Goal: Task Accomplishment & Management: Use online tool/utility

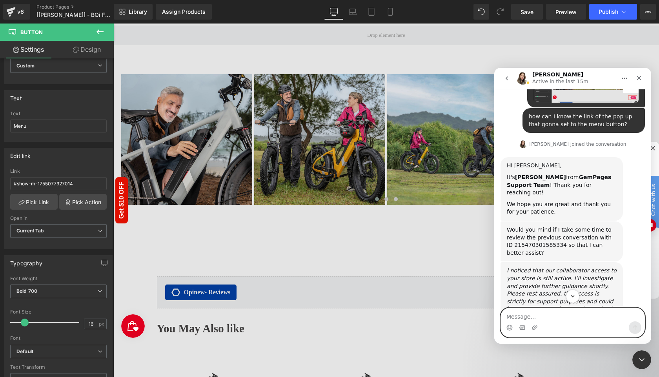
scroll to position [316, 0]
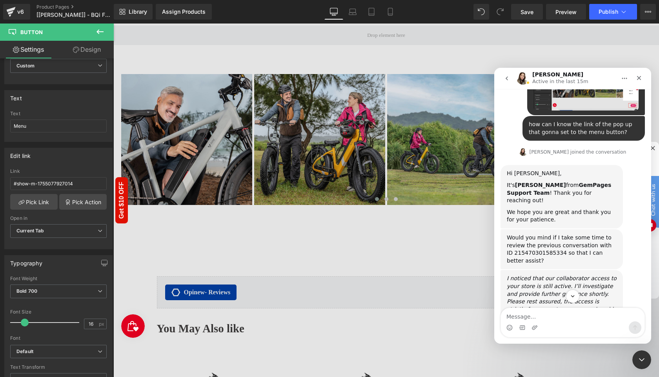
click at [523, 234] on div "Would you mind if I take some time to review the previous conversation with ID …" at bounding box center [561, 249] width 110 height 31
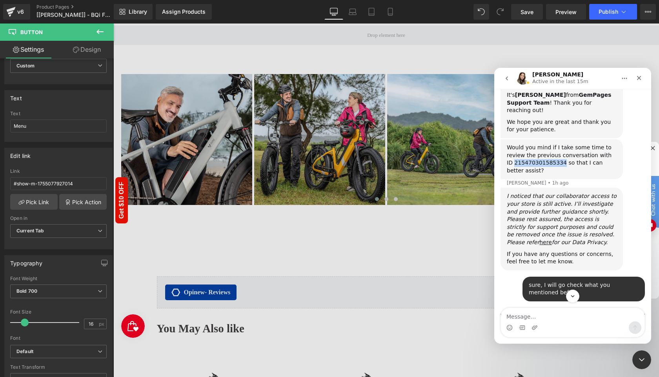
scroll to position [415, 0]
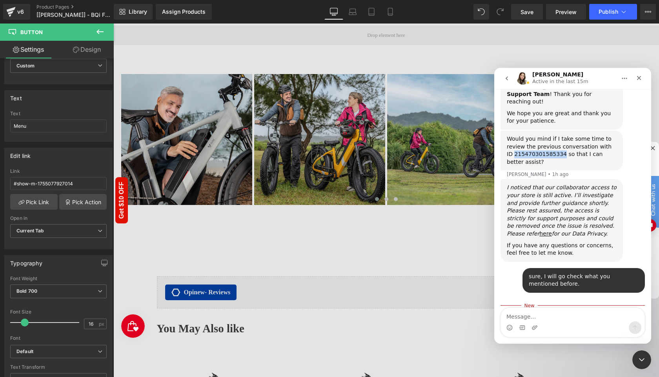
click at [524, 135] on div "Would you mind if I take some time to review the previous conversation with ID …" at bounding box center [561, 150] width 110 height 31
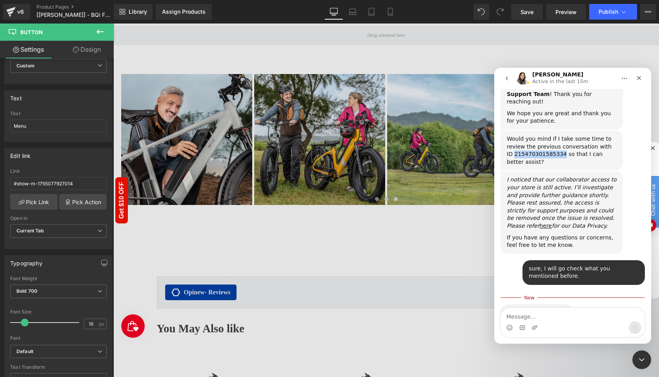
click at [524, 135] on div "Would you mind if I take some time to review the previous conversation with ID …" at bounding box center [561, 150] width 110 height 31
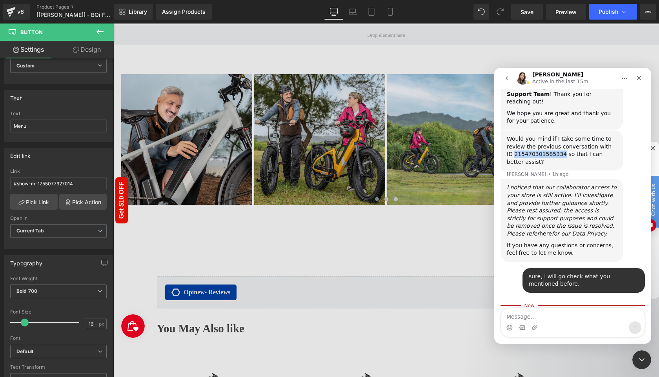
click at [505, 82] on button "go back" at bounding box center [506, 78] width 15 height 15
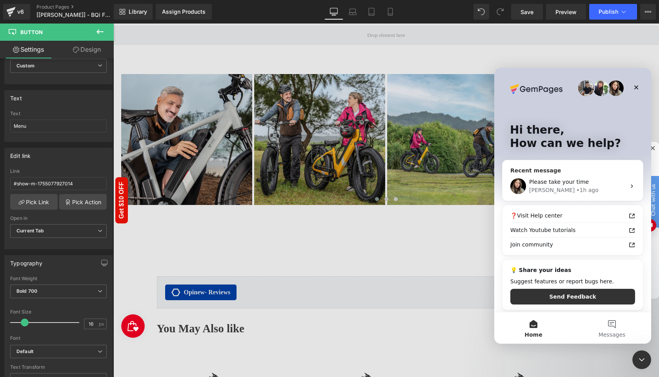
scroll to position [0, 0]
click at [614, 325] on button "Messages" at bounding box center [611, 327] width 78 height 31
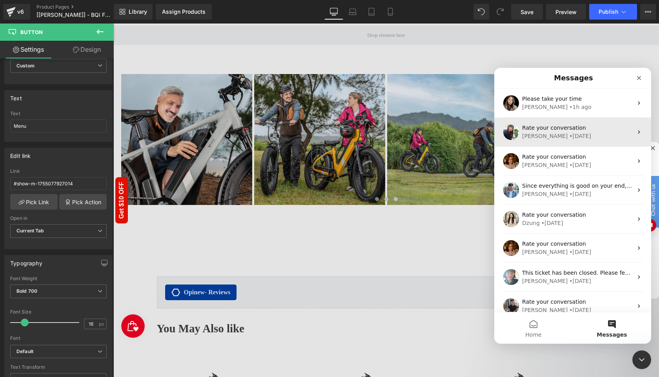
click at [588, 141] on div "Rate your conversation [PERSON_NAME] • [DATE]" at bounding box center [572, 132] width 157 height 29
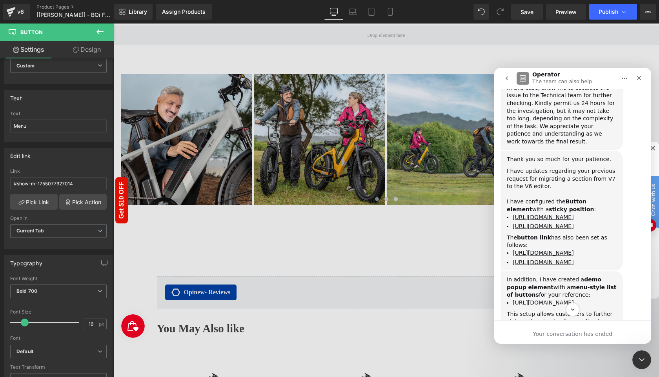
scroll to position [695, 0]
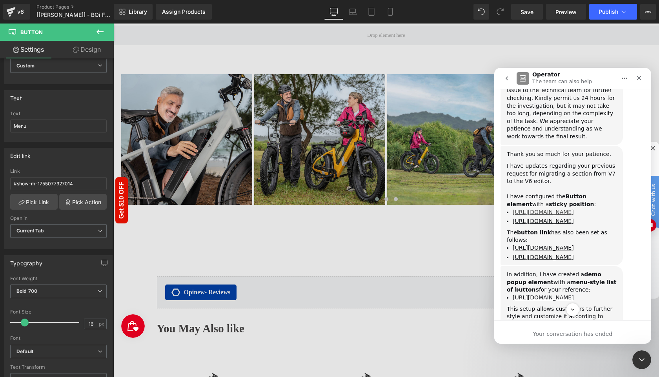
click at [557, 209] on link "[URL][DOMAIN_NAME]" at bounding box center [542, 212] width 61 height 6
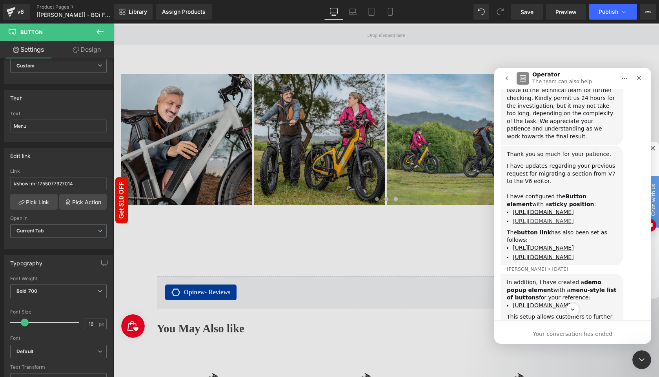
click at [539, 218] on link "[URL][DOMAIN_NAME]" at bounding box center [542, 221] width 61 height 6
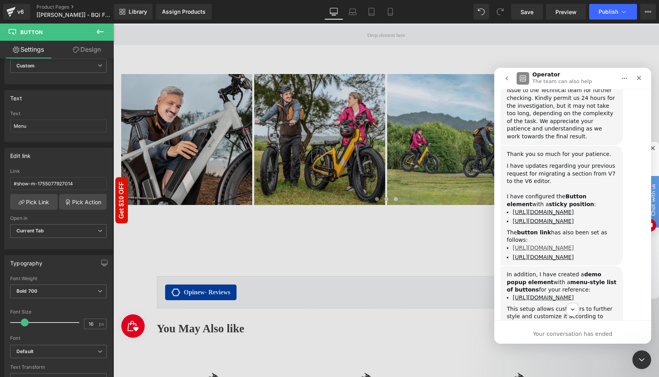
click at [545, 245] on link "[URL][DOMAIN_NAME]" at bounding box center [542, 248] width 61 height 6
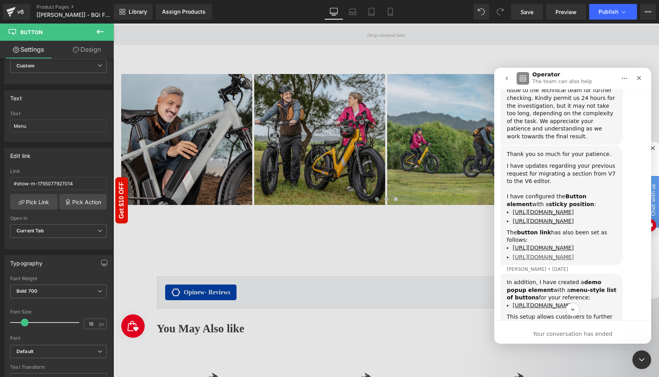
click at [544, 254] on link "[URL][DOMAIN_NAME]" at bounding box center [542, 257] width 61 height 6
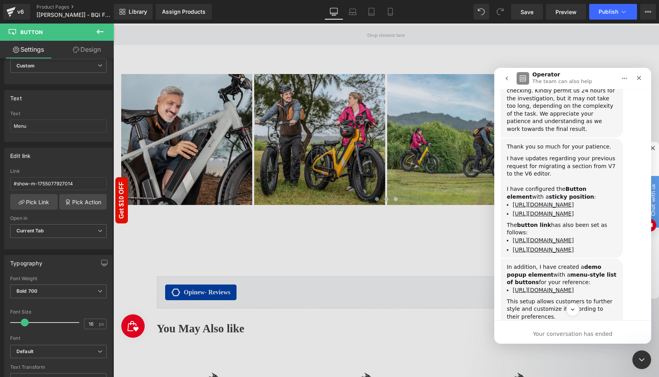
scroll to position [704, 0]
click at [551, 285] on link "[URL][DOMAIN_NAME]" at bounding box center [542, 288] width 61 height 6
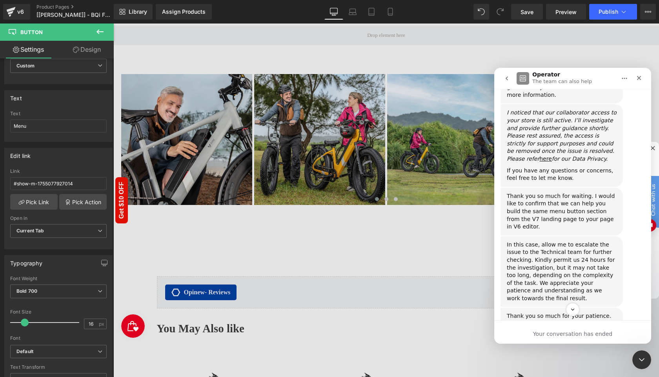
scroll to position [517, 0]
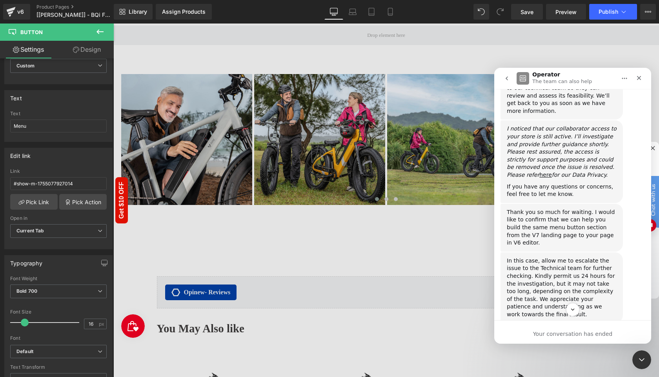
click at [635, 361] on div "Close Intercom Messenger" at bounding box center [641, 359] width 19 height 19
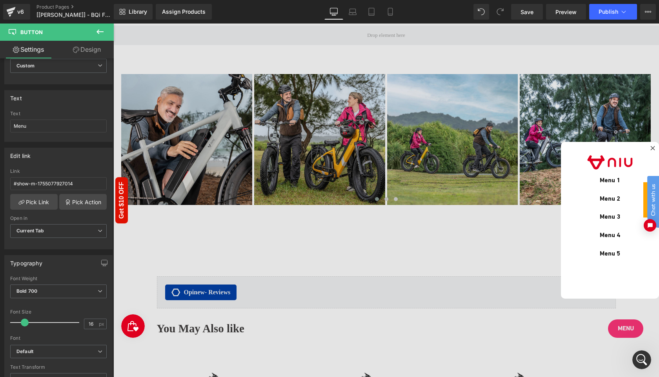
click at [625, 325] on div at bounding box center [385, 201] width 545 height 354
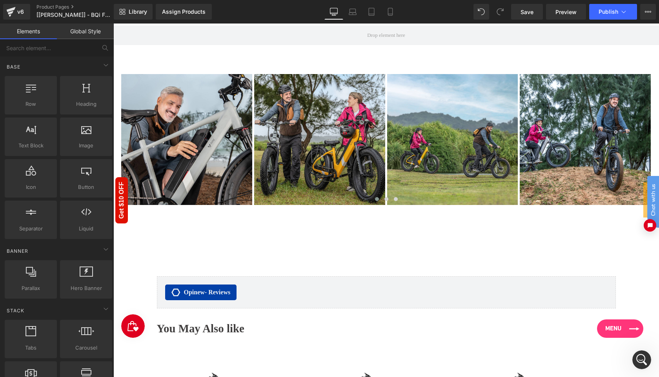
click at [618, 329] on span "Menu" at bounding box center [613, 328] width 16 height 9
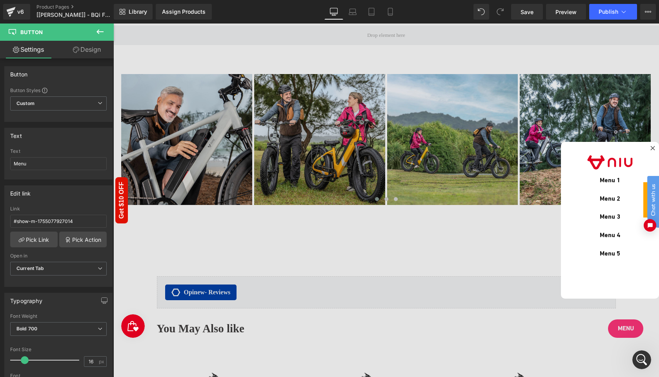
click at [623, 329] on div at bounding box center [385, 201] width 545 height 354
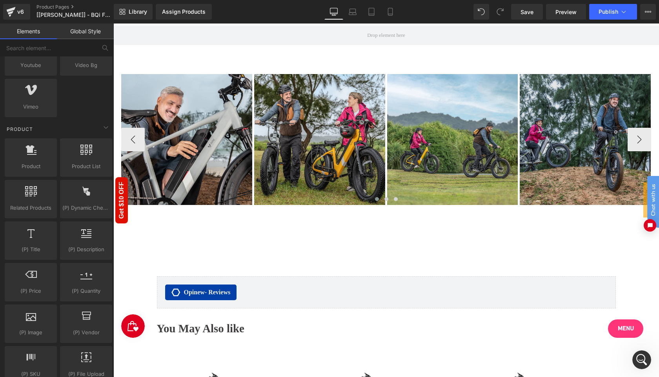
scroll to position [564, 0]
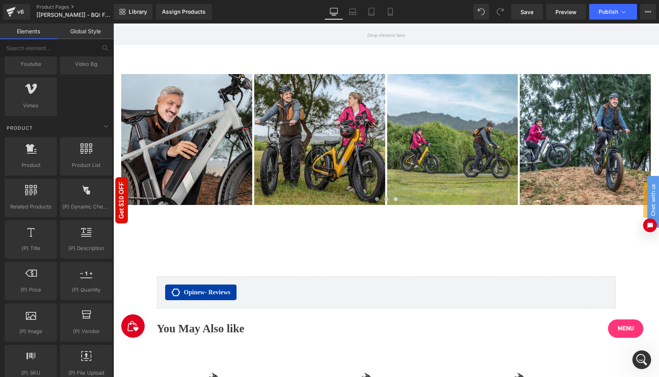
click at [650, 225] on icon "Open chat widget" at bounding box center [649, 225] width 5 height 5
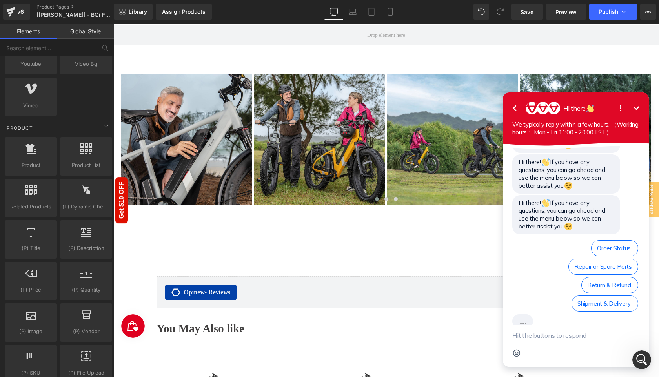
scroll to position [154, 0]
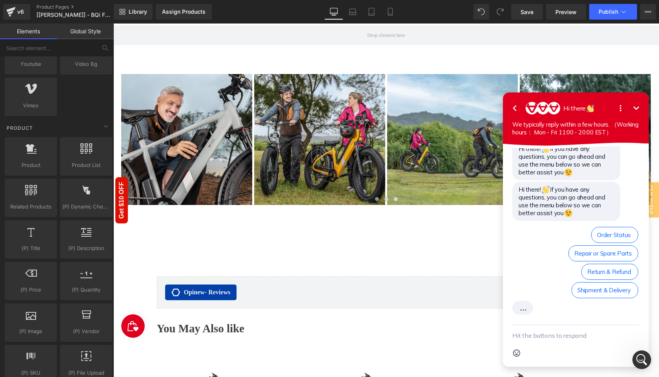
click at [635, 108] on icon "Minimize" at bounding box center [636, 108] width 6 height 4
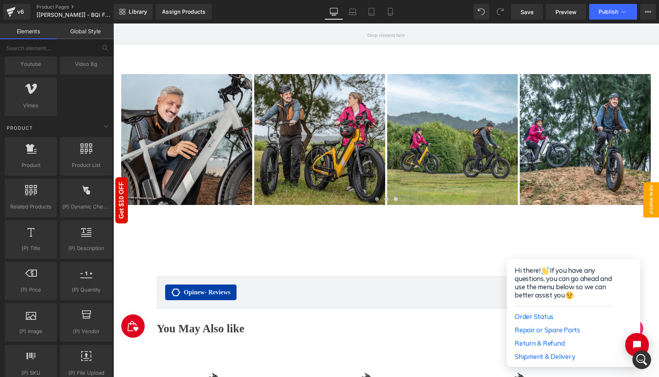
click at [648, 202] on span "New Popup" at bounding box center [651, 199] width 16 height 35
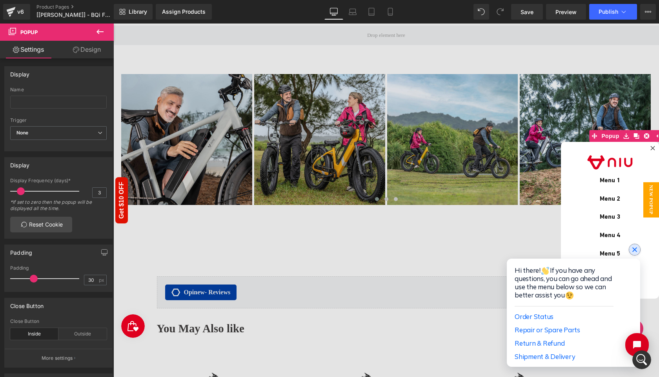
click at [635, 246] on icon "Close chat widget" at bounding box center [634, 250] width 8 height 8
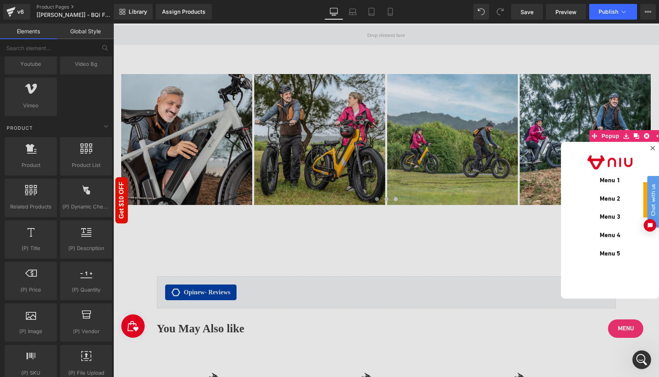
click at [624, 333] on div at bounding box center [385, 201] width 545 height 354
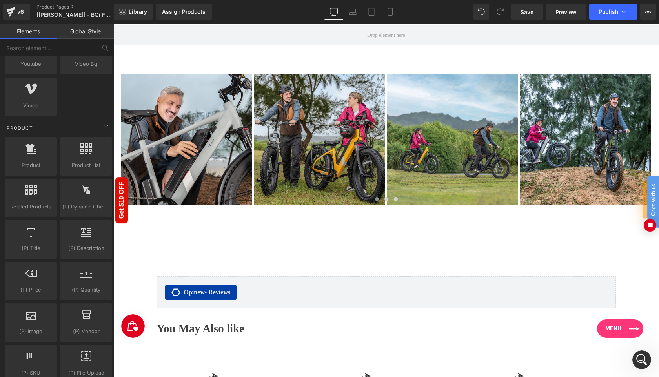
click at [626, 330] on link "Menu" at bounding box center [620, 328] width 46 height 18
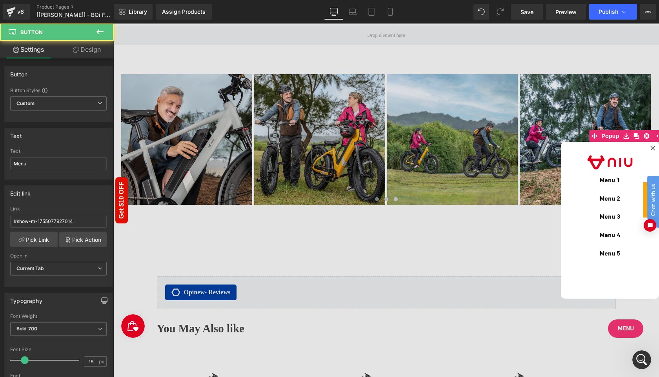
scroll to position [4108, 0]
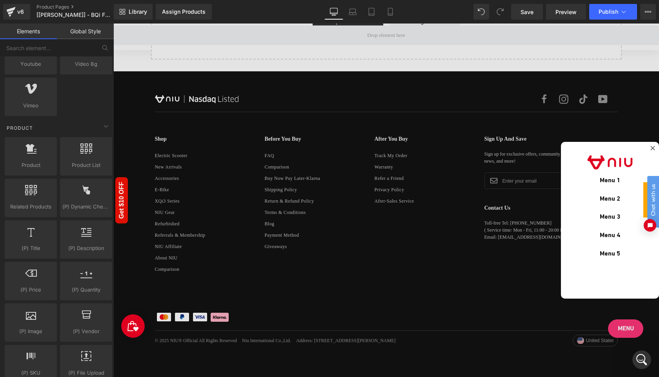
click at [626, 324] on div at bounding box center [385, 201] width 545 height 354
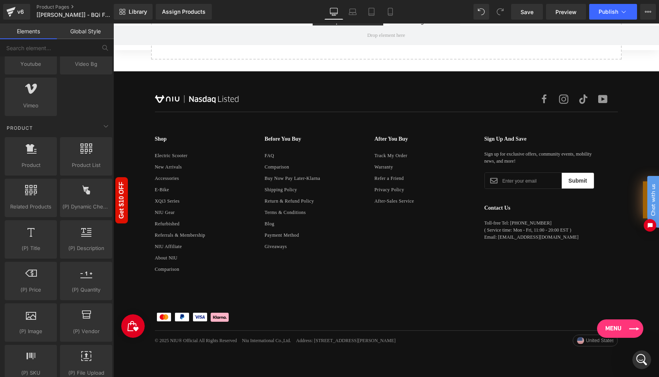
click at [623, 330] on link "Menu" at bounding box center [620, 328] width 46 height 18
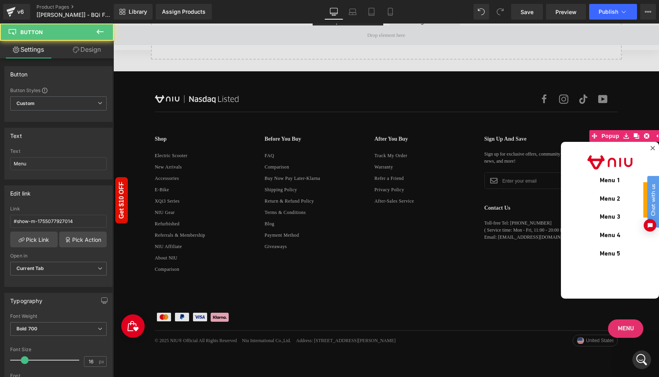
scroll to position [4119, 0]
click at [629, 331] on div at bounding box center [385, 201] width 545 height 354
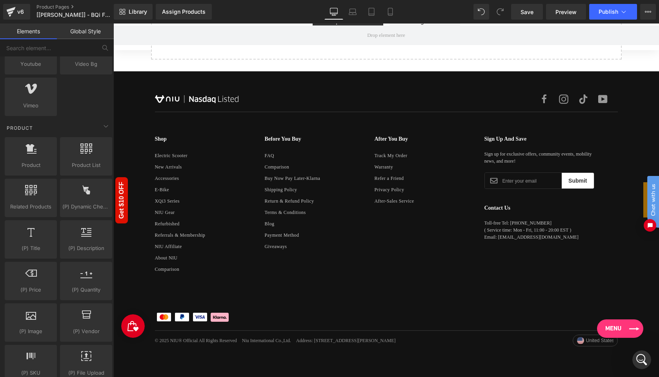
click at [626, 332] on link "Menu" at bounding box center [620, 328] width 46 height 18
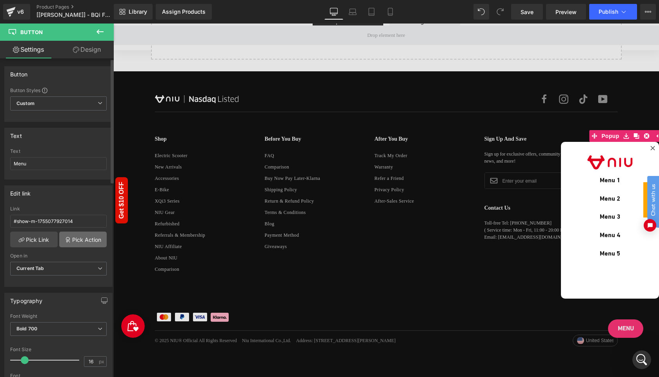
click at [84, 240] on link "Pick Action" at bounding box center [82, 240] width 47 height 16
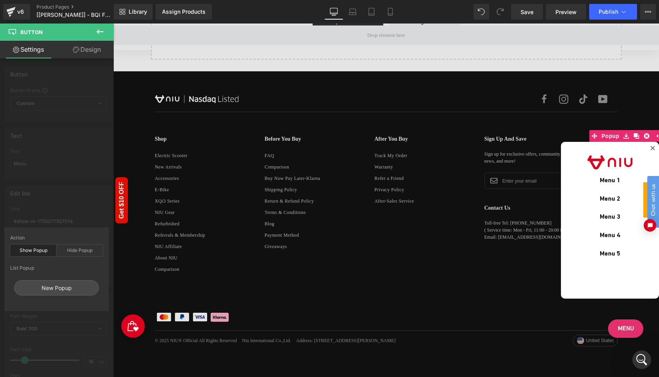
click at [34, 251] on div "Show Popup" at bounding box center [33, 251] width 46 height 12
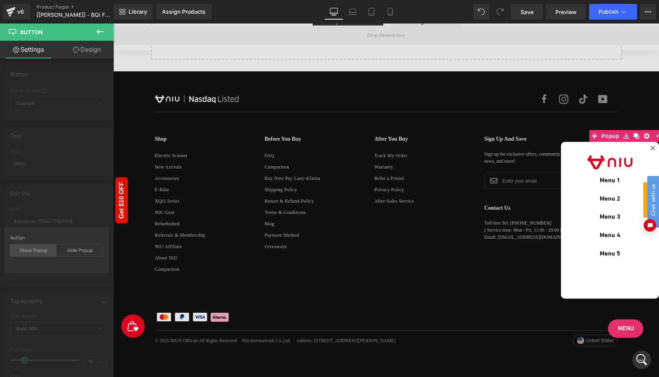
click at [34, 251] on div "Show Popup" at bounding box center [33, 251] width 46 height 12
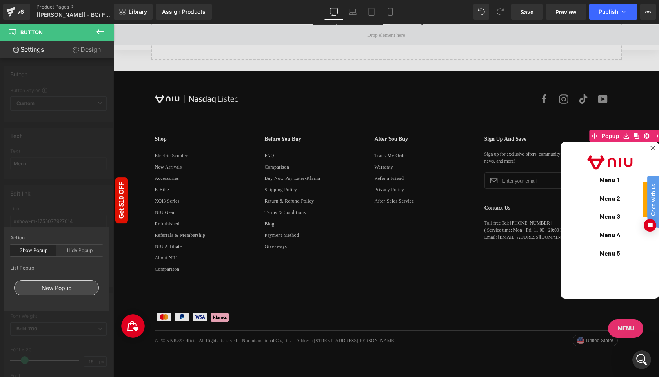
click at [61, 287] on div "New Popup" at bounding box center [56, 287] width 85 height 15
click at [58, 288] on div "New Popup" at bounding box center [56, 287] width 85 height 15
drag, startPoint x: 54, startPoint y: 291, endPoint x: 76, endPoint y: 256, distance: 41.2
click at [54, 291] on div "New Popup" at bounding box center [56, 287] width 85 height 15
drag, startPoint x: 71, startPoint y: 289, endPoint x: 266, endPoint y: 260, distance: 197.7
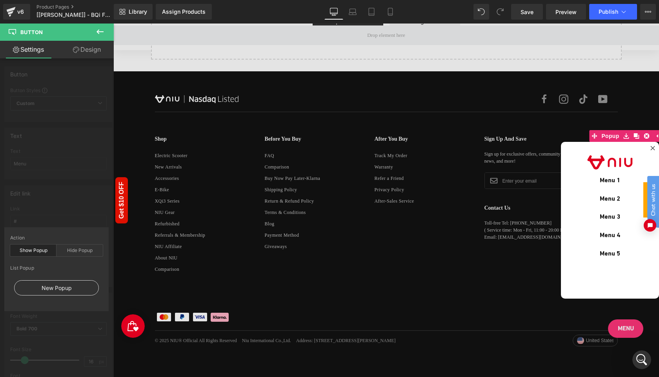
click at [71, 289] on div "New Popup" at bounding box center [56, 287] width 85 height 15
type input "#show-m-1755077927014"
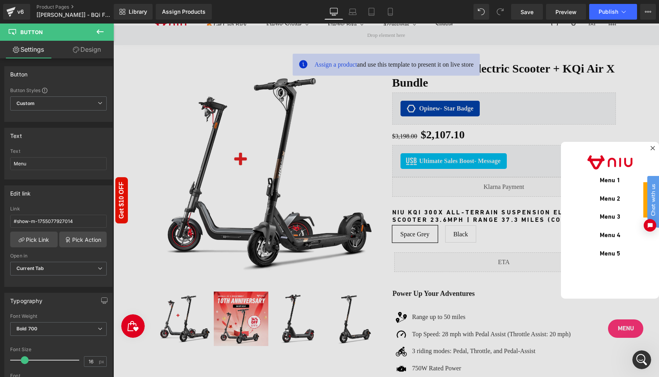
scroll to position [0, 0]
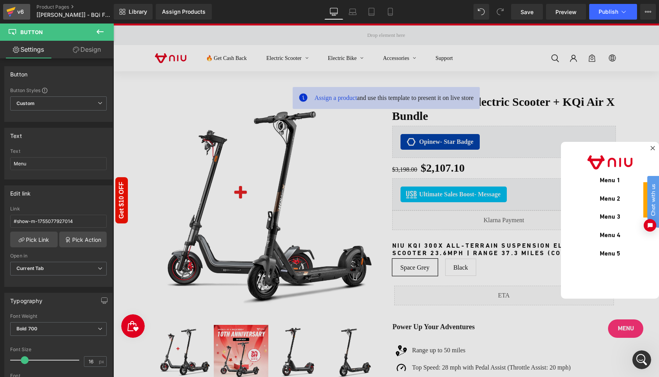
click at [19, 10] on div "v6" at bounding box center [21, 12] width 10 height 10
